Goal: Task Accomplishment & Management: Manage account settings

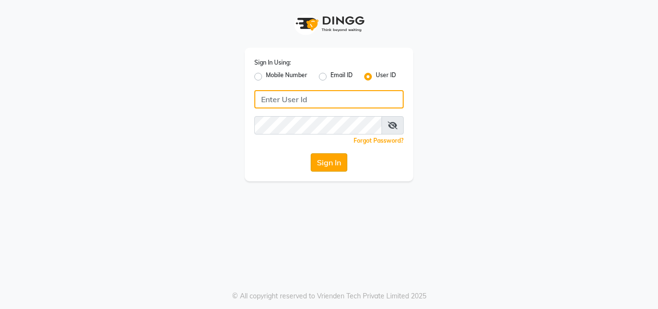
type input "e2405-01"
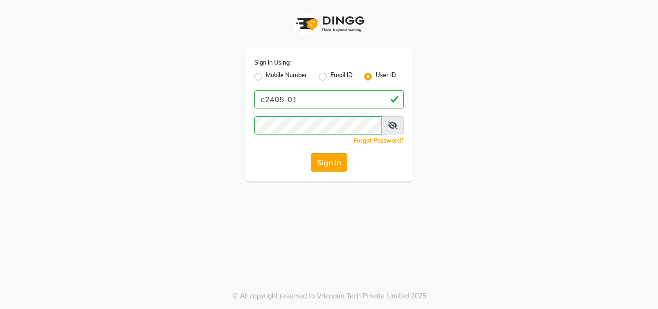
click at [324, 159] on button "Sign In" at bounding box center [329, 162] width 37 height 18
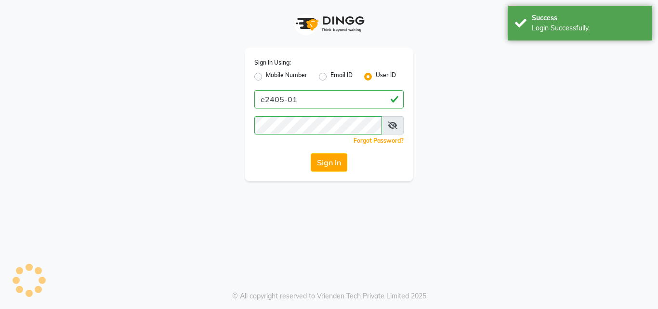
select select "4632"
select select "service"
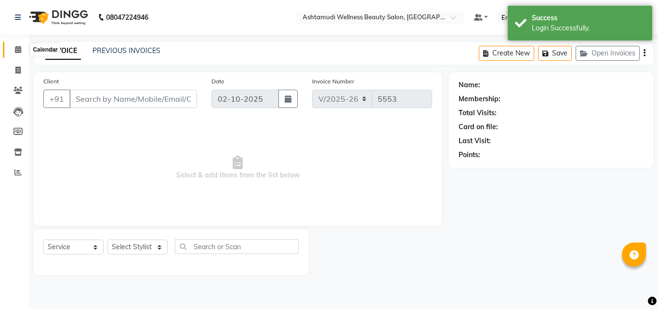
click at [20, 51] on icon at bounding box center [18, 49] width 6 height 7
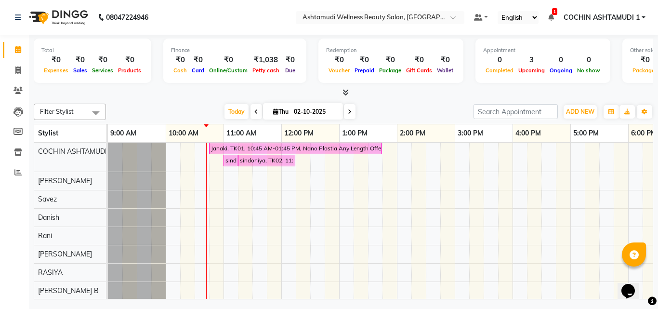
click at [275, 109] on icon at bounding box center [275, 111] width 5 height 6
select select "10"
select select "2025"
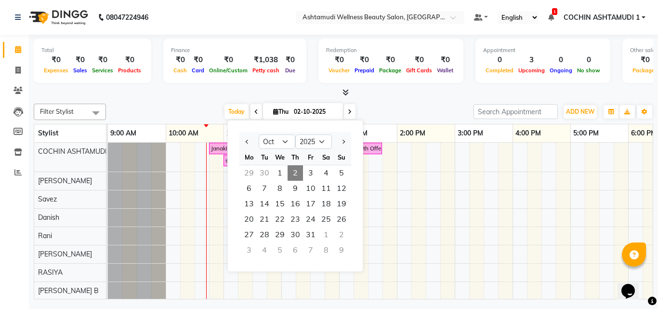
click at [283, 109] on span "Thu" at bounding box center [281, 111] width 20 height 7
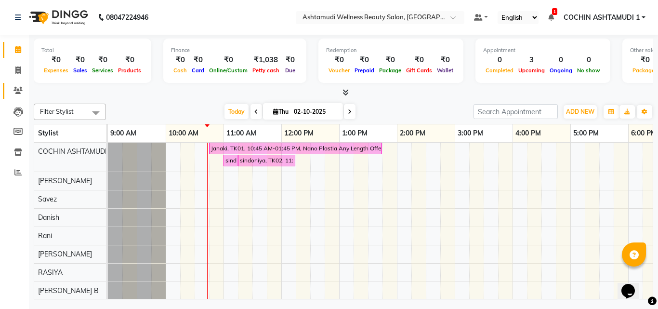
click at [15, 84] on link "Clients" at bounding box center [14, 91] width 23 height 16
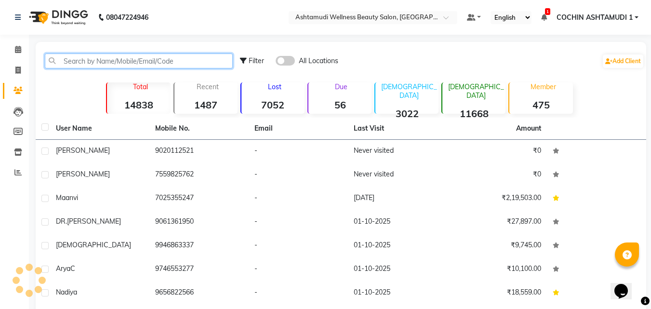
click at [104, 58] on input "text" at bounding box center [139, 60] width 188 height 15
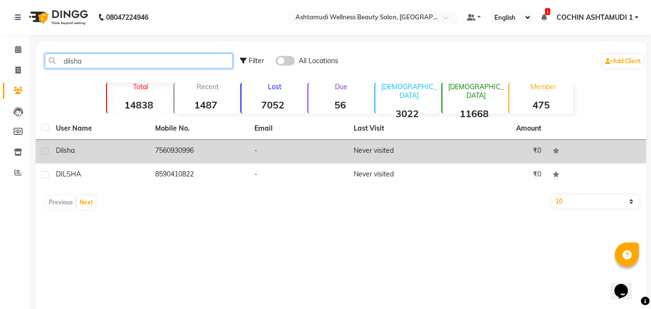
type input "dilsha"
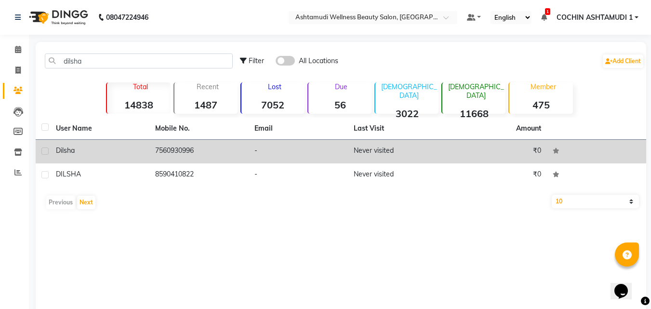
click at [103, 159] on td "Dilsha" at bounding box center [99, 152] width 99 height 24
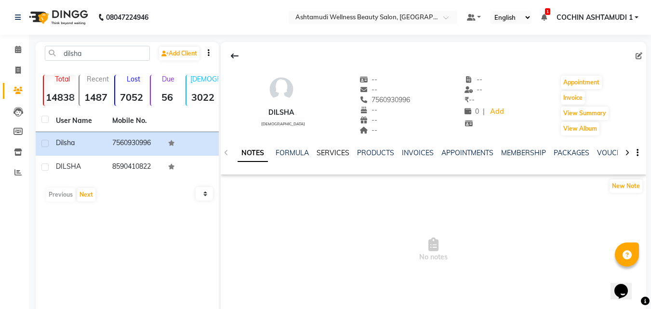
click at [329, 151] on link "SERVICES" at bounding box center [332, 152] width 33 height 9
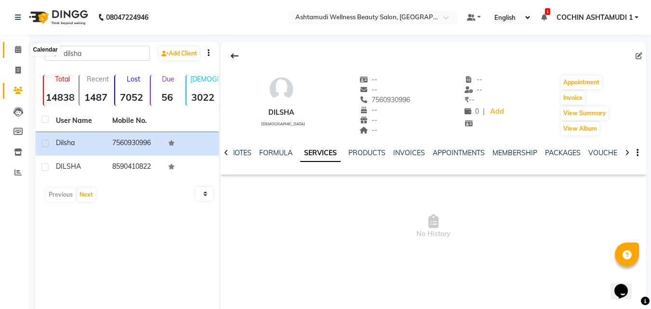
click at [23, 50] on span at bounding box center [18, 49] width 17 height 11
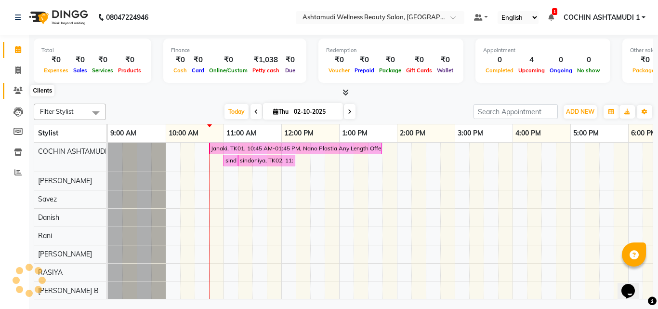
click at [17, 86] on span at bounding box center [18, 90] width 17 height 11
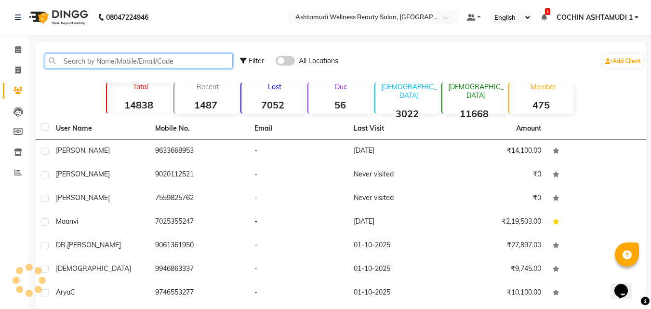
click at [82, 62] on input "text" at bounding box center [139, 60] width 188 height 15
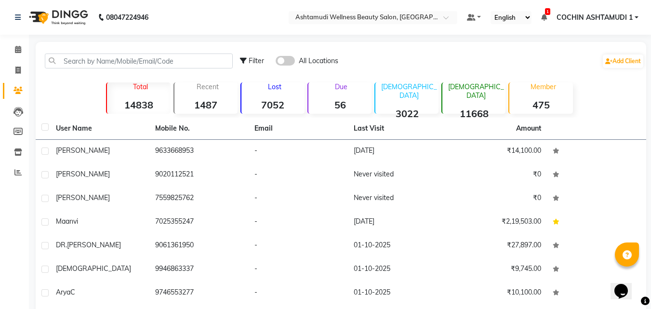
click at [432, 62] on div "Filter All Locations Add Client" at bounding box center [442, 61] width 404 height 30
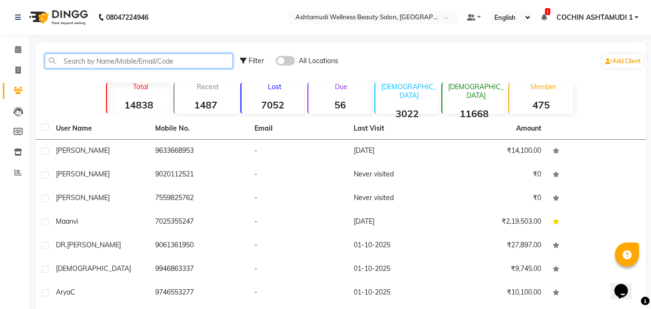
click at [152, 59] on input "text" at bounding box center [139, 60] width 188 height 15
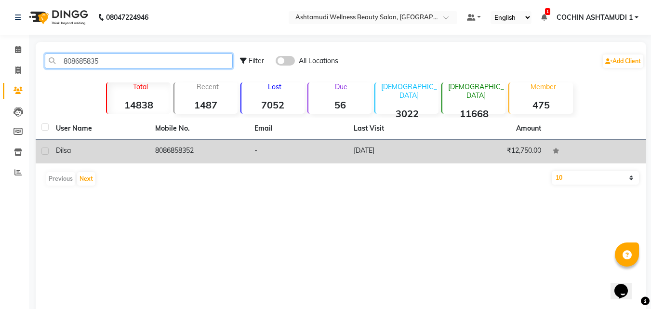
type input "808685835"
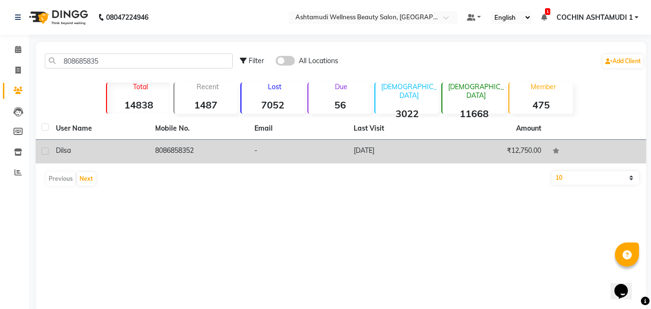
click at [171, 150] on td "8086858352" at bounding box center [198, 152] width 99 height 24
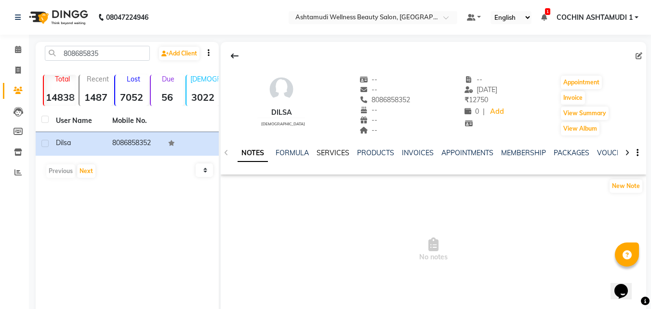
click at [328, 150] on link "SERVICES" at bounding box center [332, 152] width 33 height 9
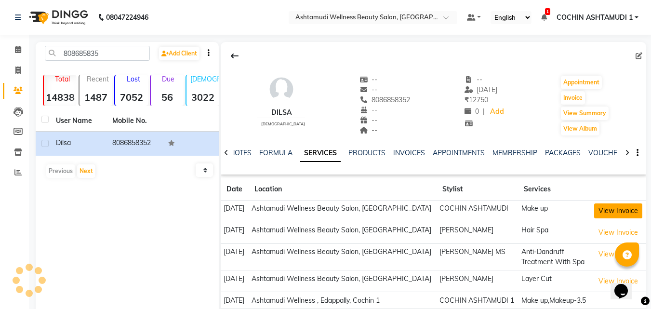
click at [614, 212] on button "View Invoice" at bounding box center [618, 210] width 48 height 15
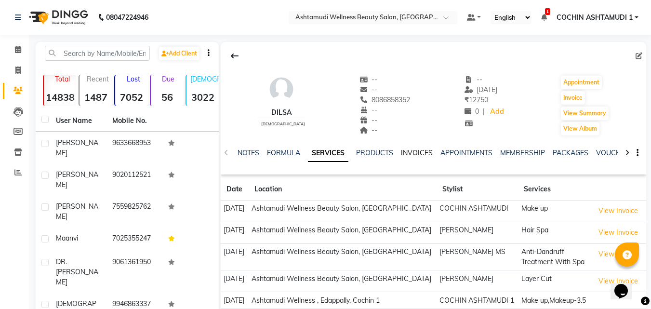
click at [407, 150] on link "INVOICES" at bounding box center [417, 152] width 32 height 9
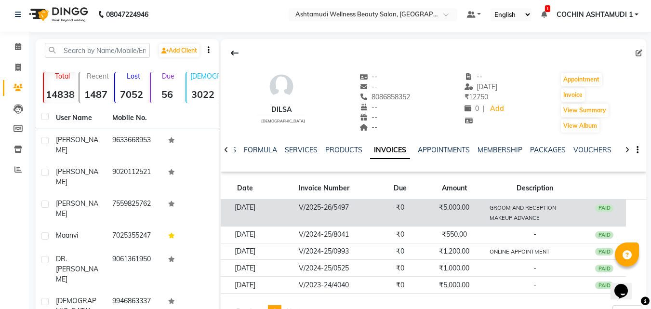
scroll to position [48, 0]
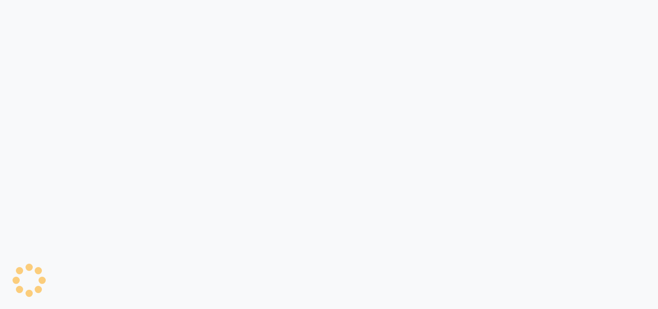
select select "4632"
select select "service"
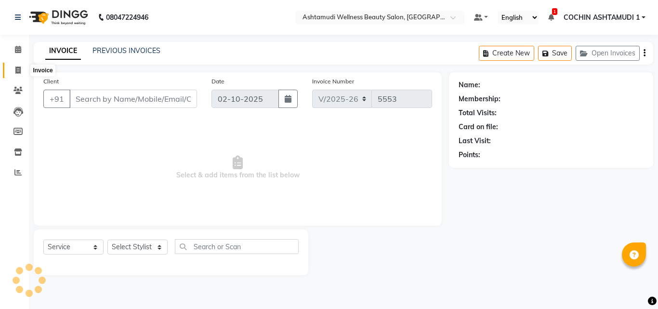
click at [19, 67] on icon at bounding box center [17, 69] width 5 height 7
select select "4632"
select select "service"
click at [124, 101] on input "Client" at bounding box center [133, 99] width 128 height 18
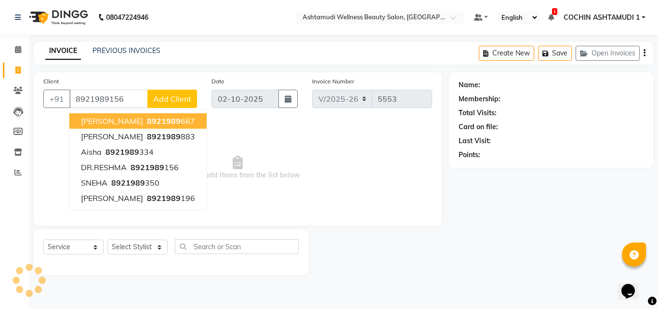
type input "8921989156"
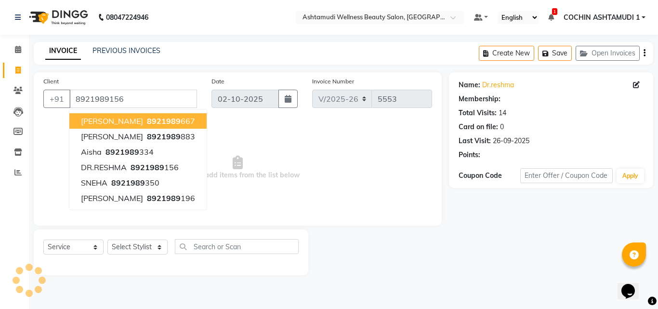
select select "2: Object"
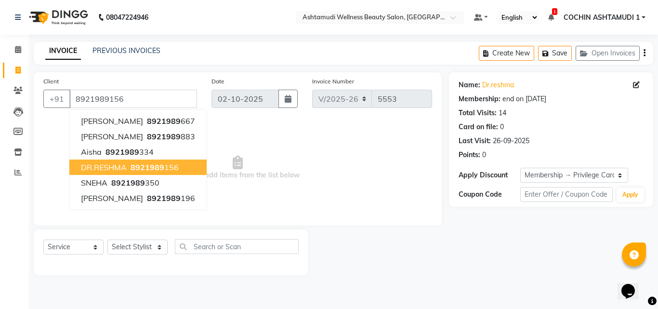
click at [136, 163] on span "8921989" at bounding box center [148, 167] width 34 height 10
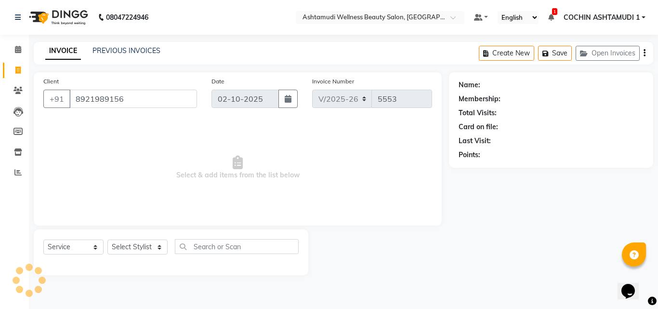
select select "2: Object"
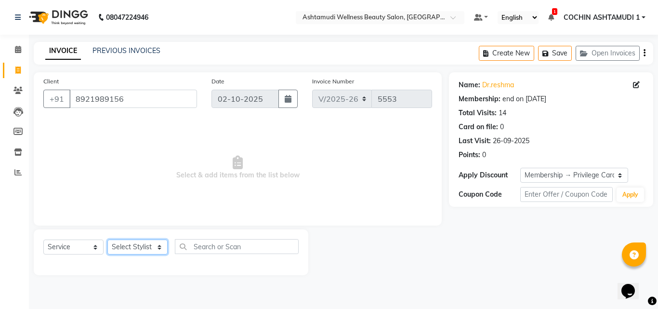
drag, startPoint x: 131, startPoint y: 246, endPoint x: 132, endPoint y: 240, distance: 5.4
click at [131, 246] on select "Select Stylist [PERSON_NAME](URAJ) [PERSON_NAME] COCHIN ASHTAMUDI Danish Fousiy…" at bounding box center [137, 246] width 60 height 15
select select "61969"
click at [107, 239] on select "Select Stylist [PERSON_NAME](URAJ) [PERSON_NAME] COCHIN ASHTAMUDI Danish Fousiy…" at bounding box center [137, 246] width 60 height 15
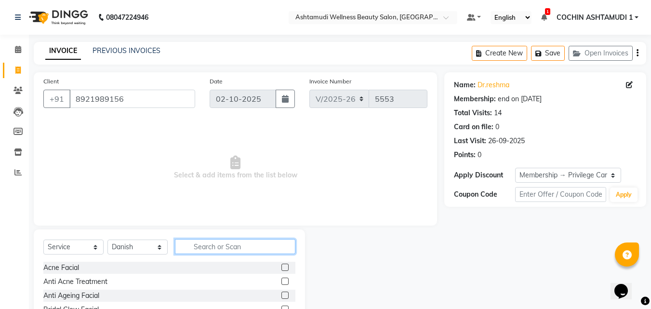
click at [219, 253] on input "text" at bounding box center [235, 246] width 120 height 15
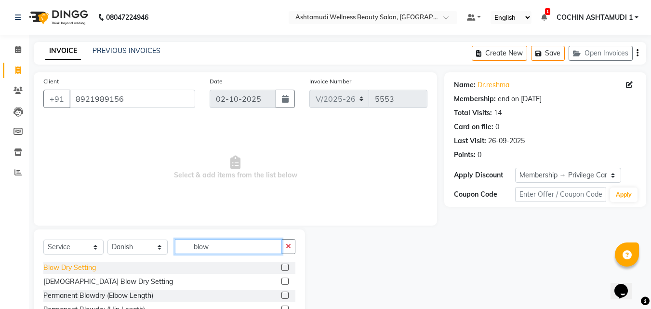
type input "blow"
click at [62, 265] on div "Blow Dry Setting" at bounding box center [69, 267] width 52 height 10
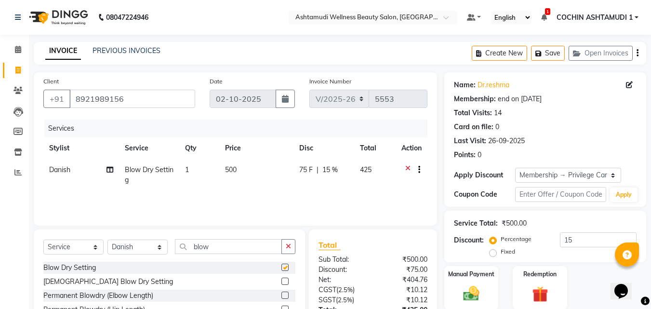
checkbox input "false"
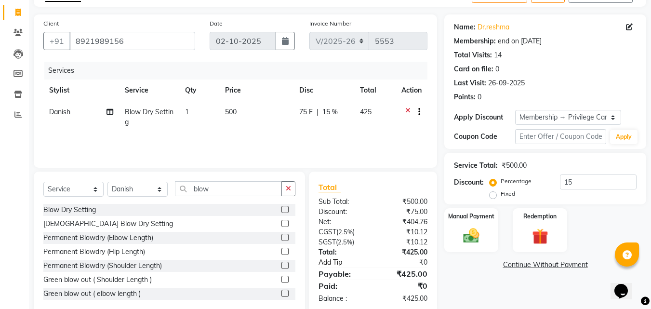
scroll to position [77, 0]
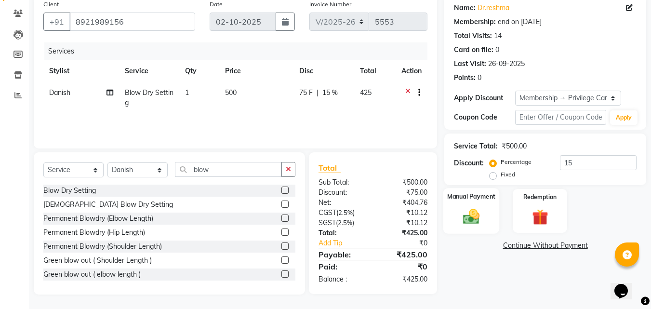
click at [460, 208] on img at bounding box center [471, 216] width 27 height 19
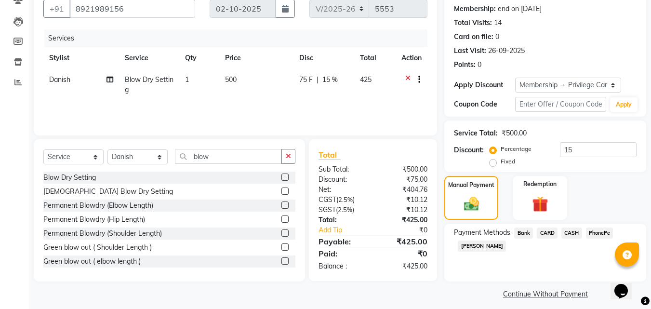
scroll to position [97, 0]
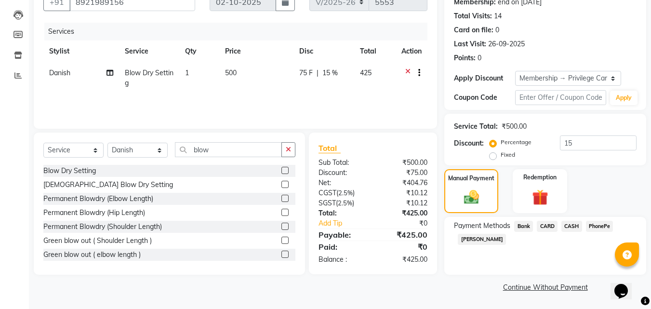
click at [594, 221] on span "PhonePe" at bounding box center [599, 226] width 27 height 11
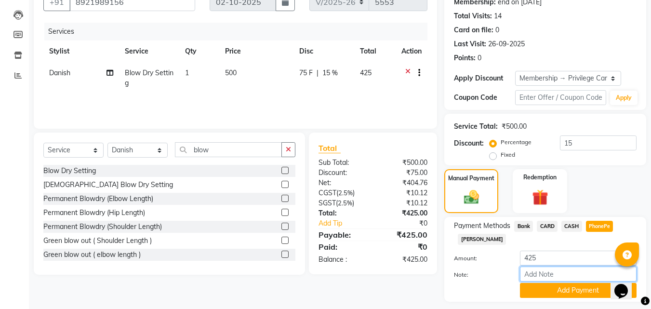
drag, startPoint x: 549, startPoint y: 275, endPoint x: 563, endPoint y: 261, distance: 19.8
click at [549, 275] on input "Note:" at bounding box center [578, 273] width 117 height 15
type input "RAGHI"
click at [556, 288] on button "Add Payment" at bounding box center [578, 290] width 117 height 15
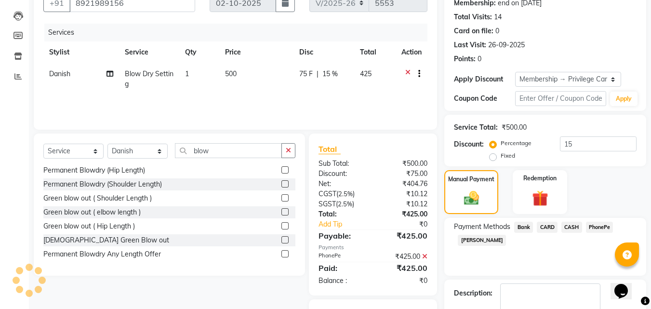
scroll to position [137, 0]
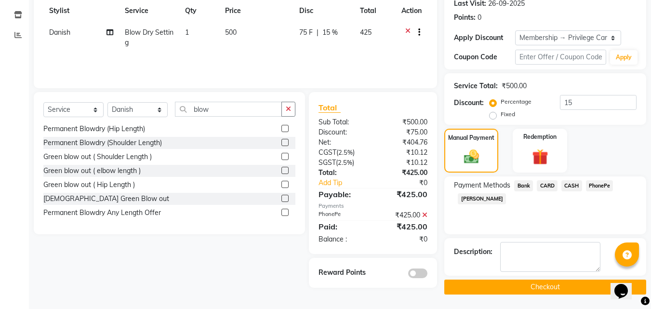
click at [467, 284] on button "Checkout" at bounding box center [545, 286] width 202 height 15
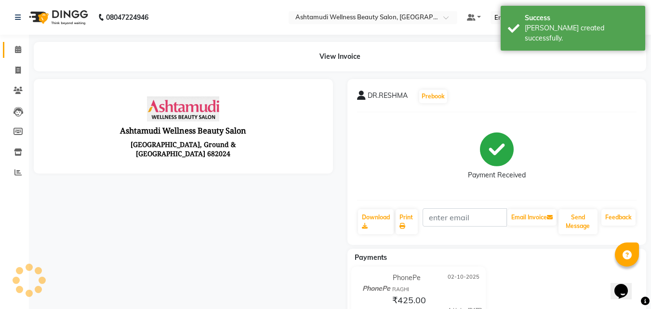
click at [17, 44] on link "Calendar" at bounding box center [14, 50] width 23 height 16
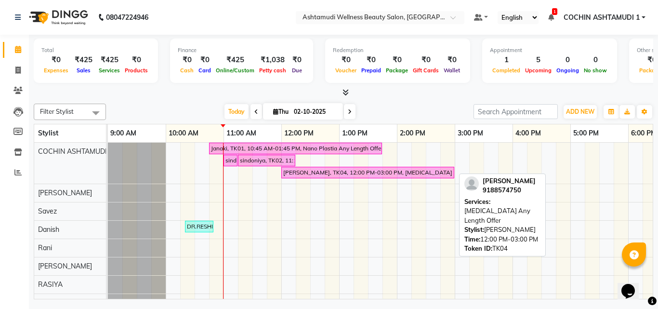
click at [301, 171] on div "[PERSON_NAME], TK04, 12:00 PM-03:00 PM, [MEDICAL_DATA] Any Length Offer" at bounding box center [367, 172] width 171 height 9
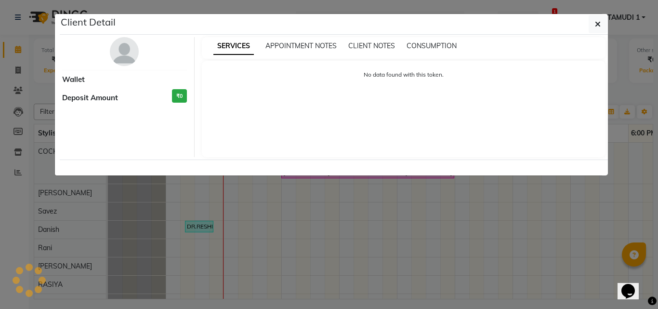
select select "6"
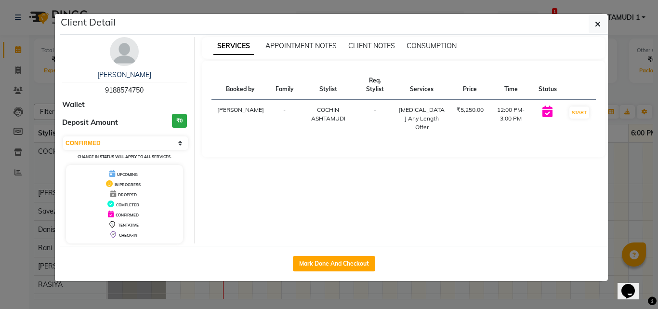
click at [126, 83] on div "[PERSON_NAME] 9188574750" at bounding box center [124, 83] width 125 height 26
copy span "9188574750"
click at [19, 85] on ngb-modal-window "Client Detail [PERSON_NAME] 9188574750 Wallet Deposit Amount ₹0 Select IN SERVI…" at bounding box center [329, 154] width 658 height 309
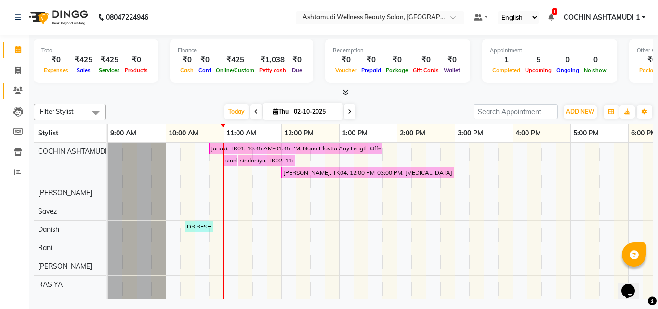
click at [19, 91] on icon at bounding box center [17, 90] width 9 height 7
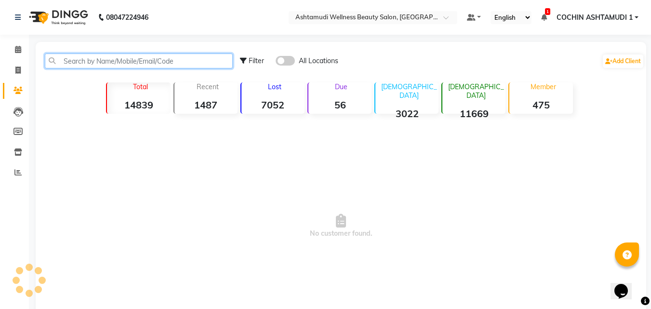
click at [97, 57] on input "text" at bounding box center [139, 60] width 188 height 15
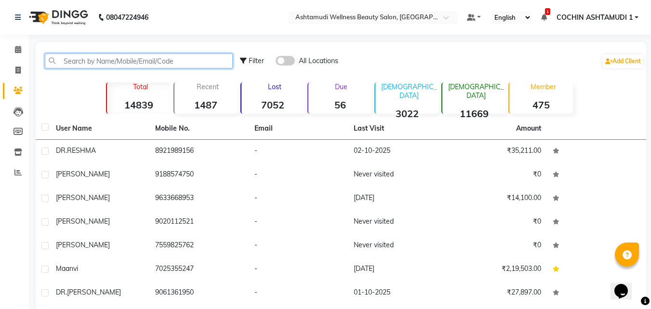
paste input "9188574750"
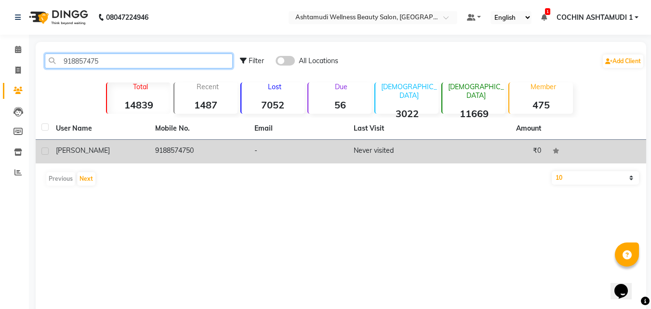
type input "918857475"
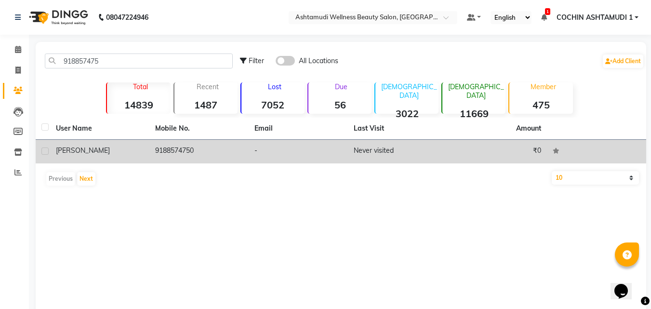
click at [124, 150] on div "[PERSON_NAME]" at bounding box center [100, 150] width 88 height 10
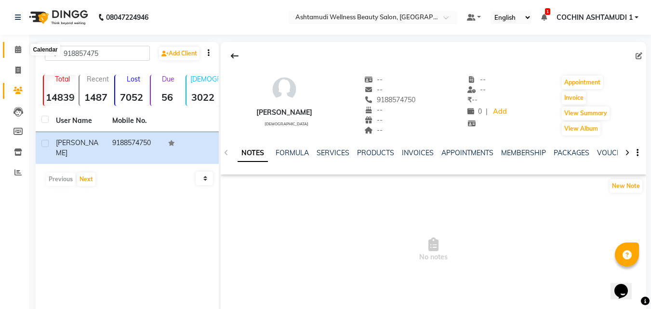
click at [19, 51] on icon at bounding box center [18, 49] width 6 height 7
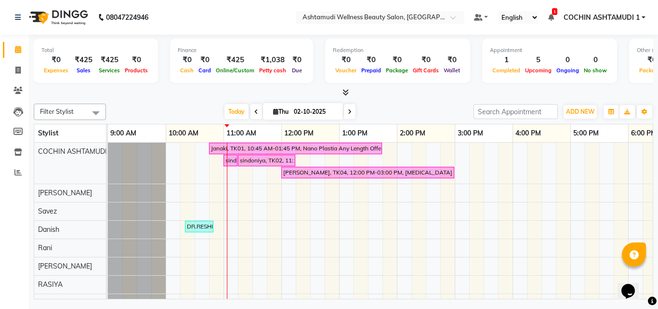
click at [346, 89] on icon at bounding box center [345, 92] width 6 height 7
